Goal: Task Accomplishment & Management: Use online tool/utility

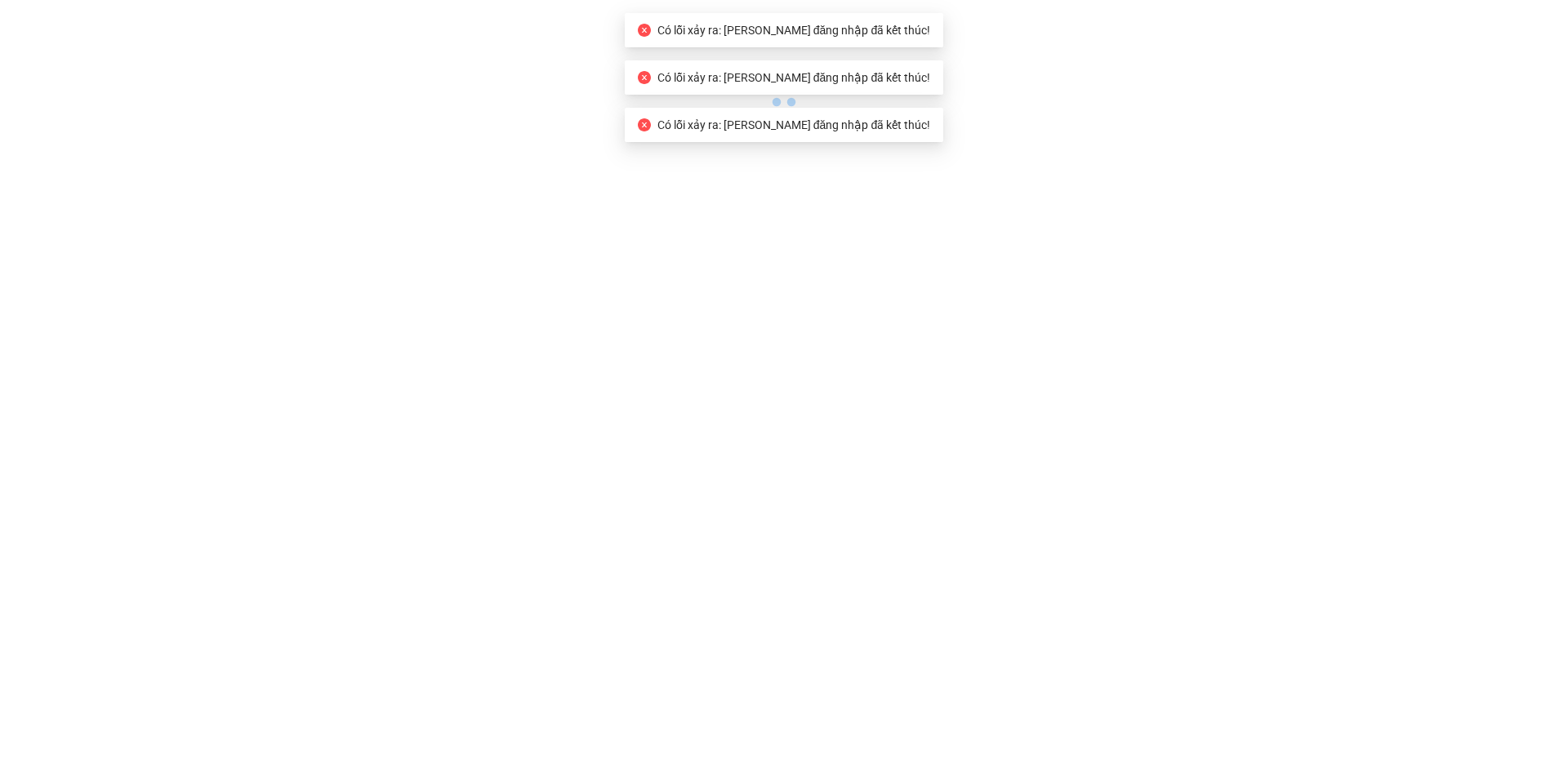
click at [482, 167] on body "Có lỗi xảy ra: Phiên đăng nhập đã kết thúc! Có lỗi xảy ra: Phiên đăng nhập đã k…" at bounding box center [784, 389] width 1568 height 778
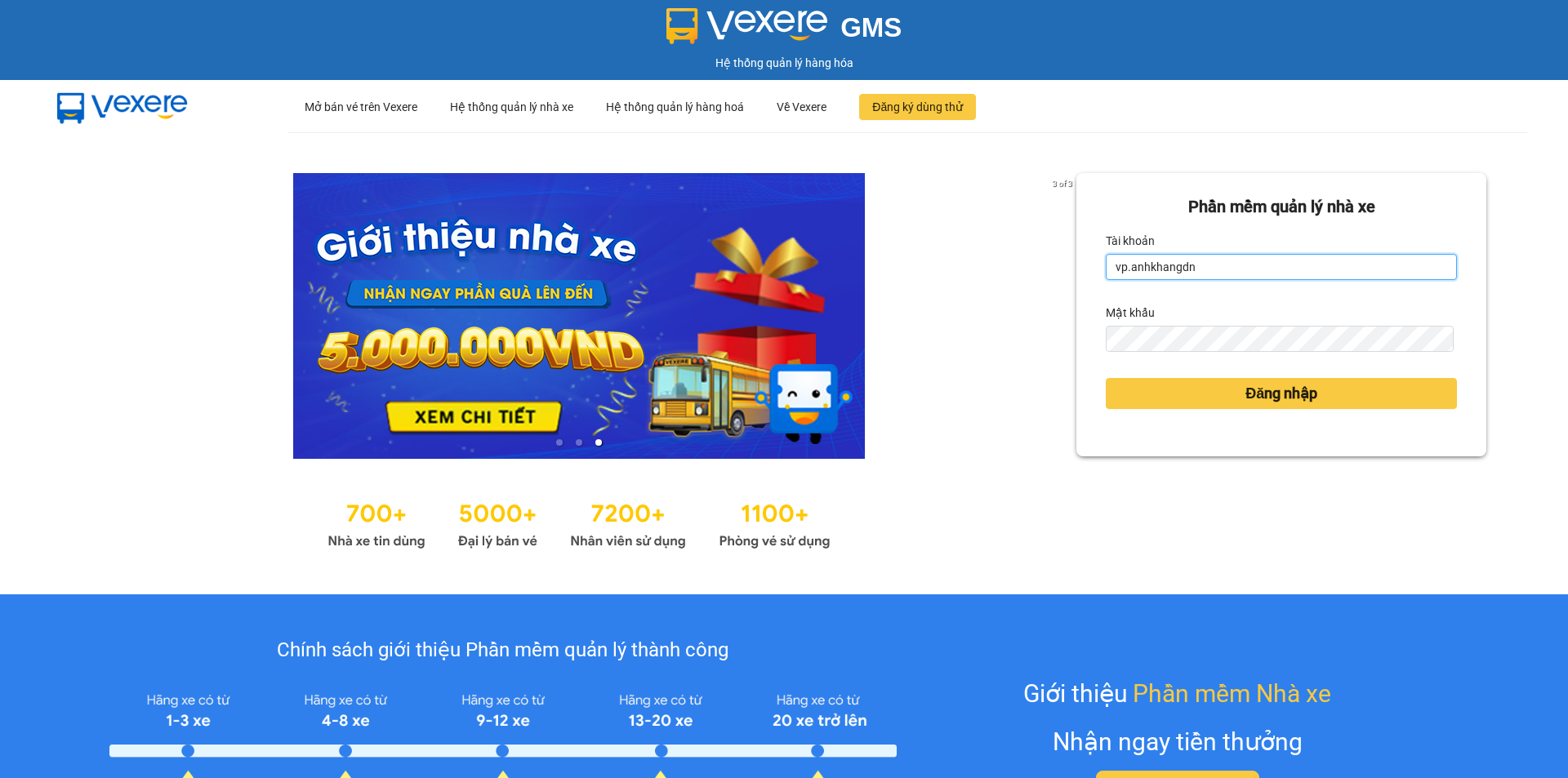
click at [1240, 268] on input "vp.anhkhangdn" at bounding box center [1282, 267] width 352 height 26
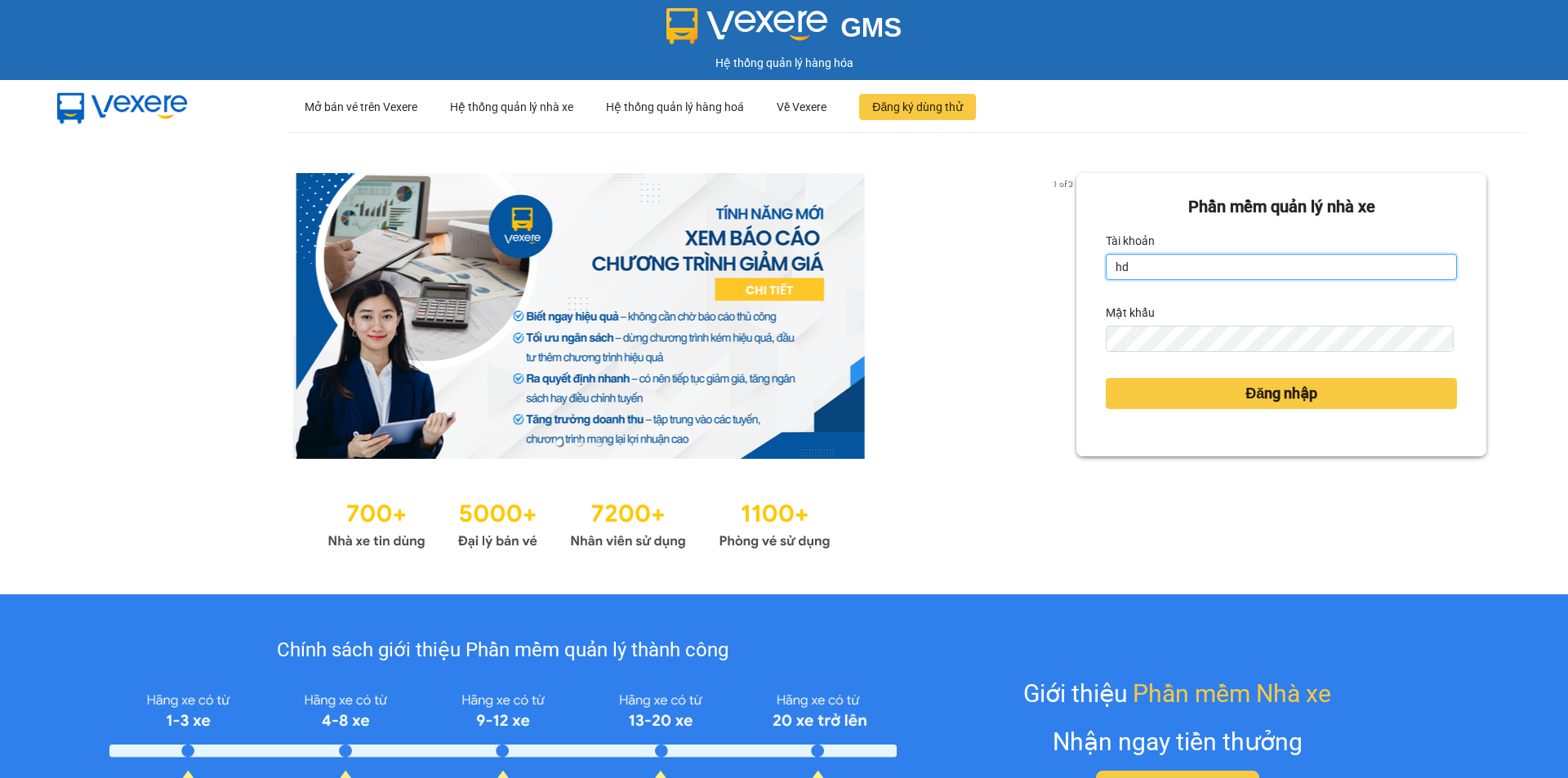
type input "hdqt.anhkhangdn"
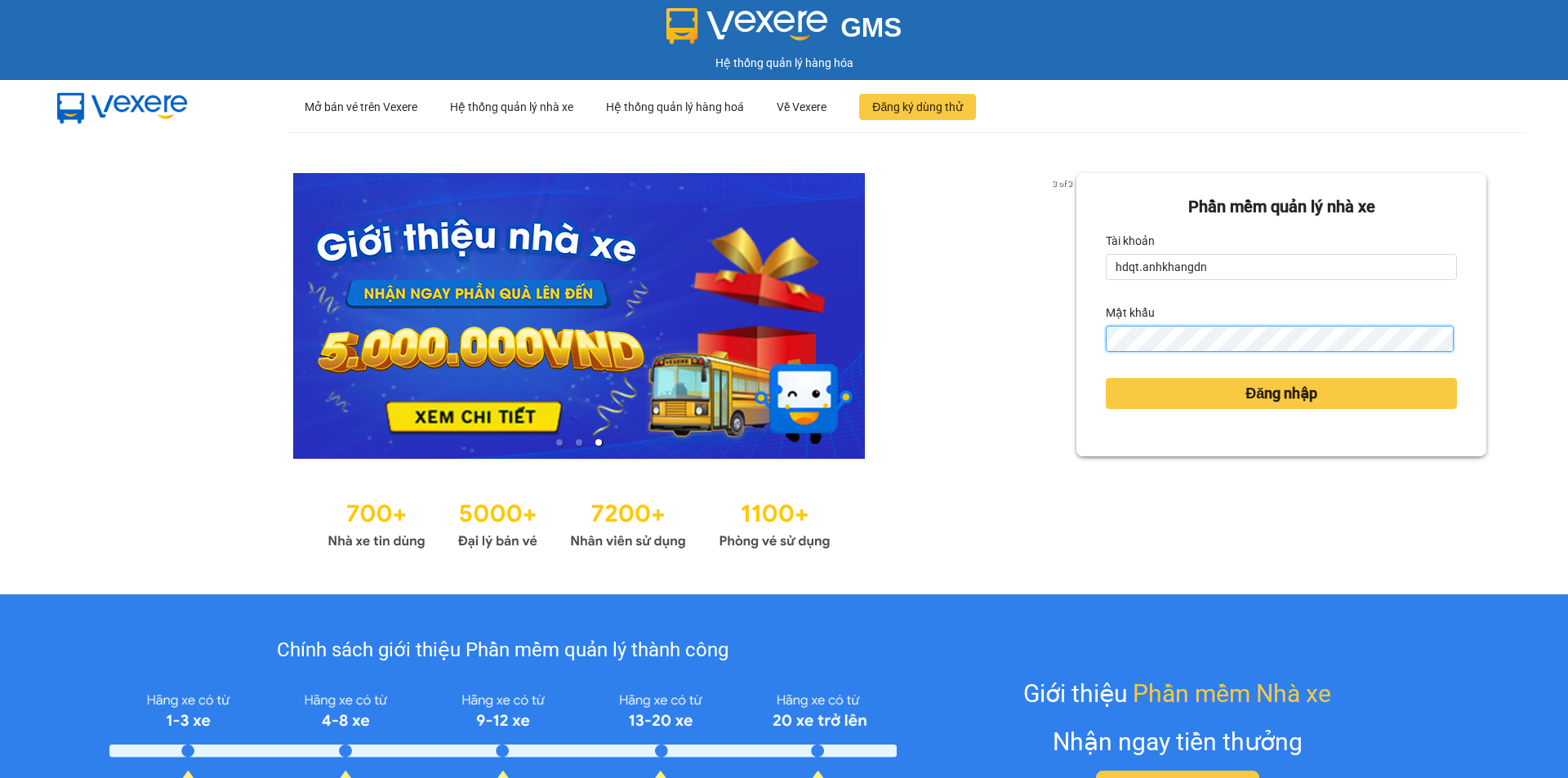
click at [1106, 378] on button "Đăng nhập" at bounding box center [1282, 393] width 352 height 31
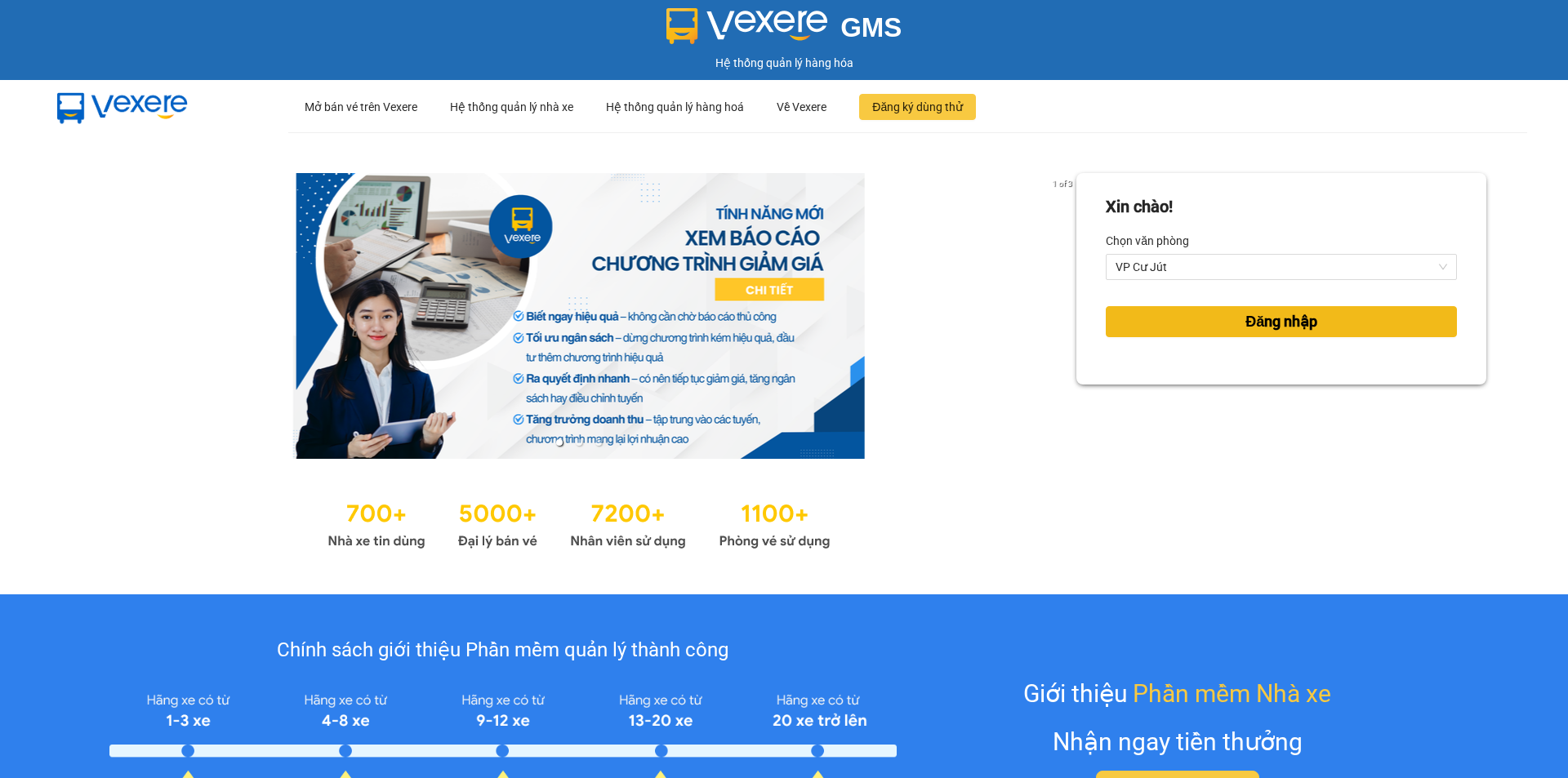
click at [1245, 322] on span "Đăng nhập" at bounding box center [1281, 322] width 72 height 23
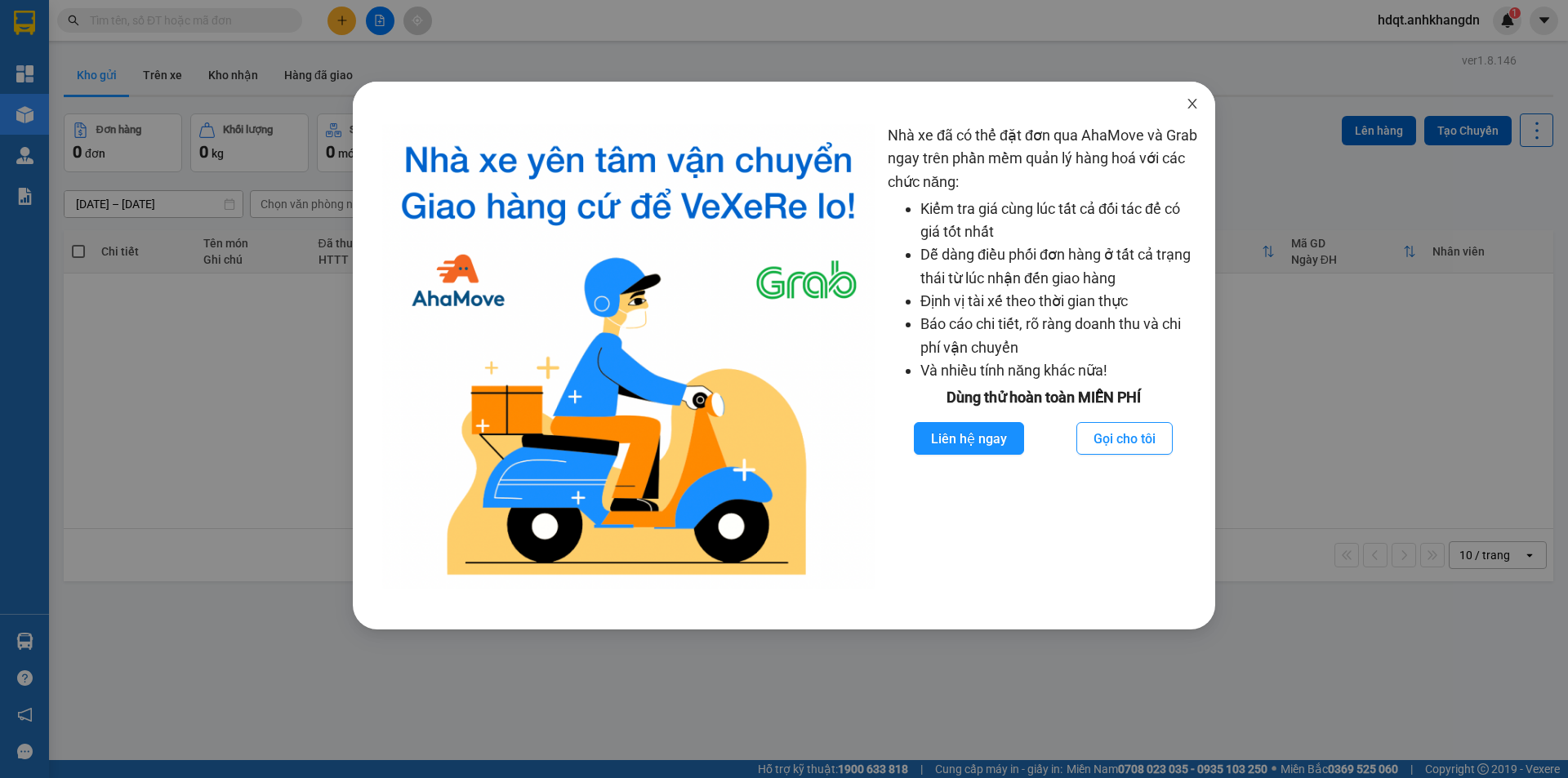
click at [1194, 101] on icon "close" at bounding box center [1192, 104] width 13 height 13
